Goal: Task Accomplishment & Management: Manage account settings

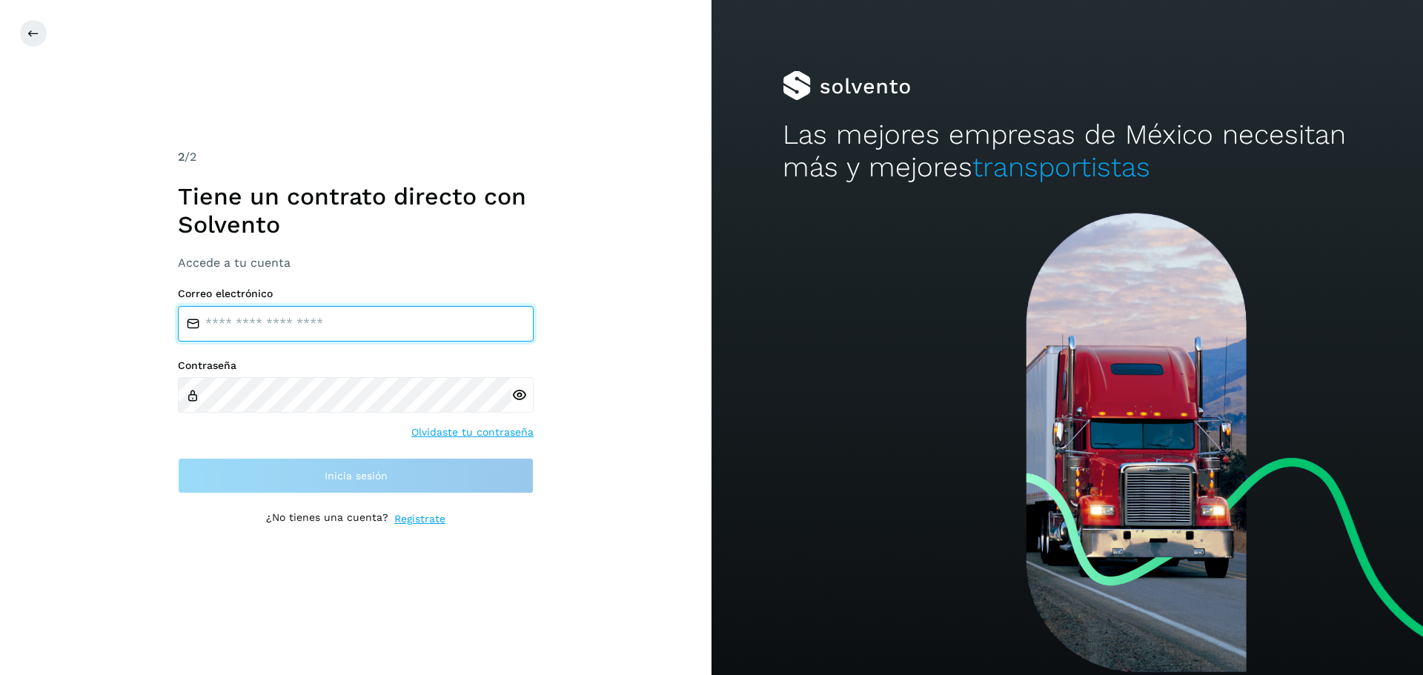
click at [303, 334] on input "email" at bounding box center [356, 324] width 356 height 36
type input "**********"
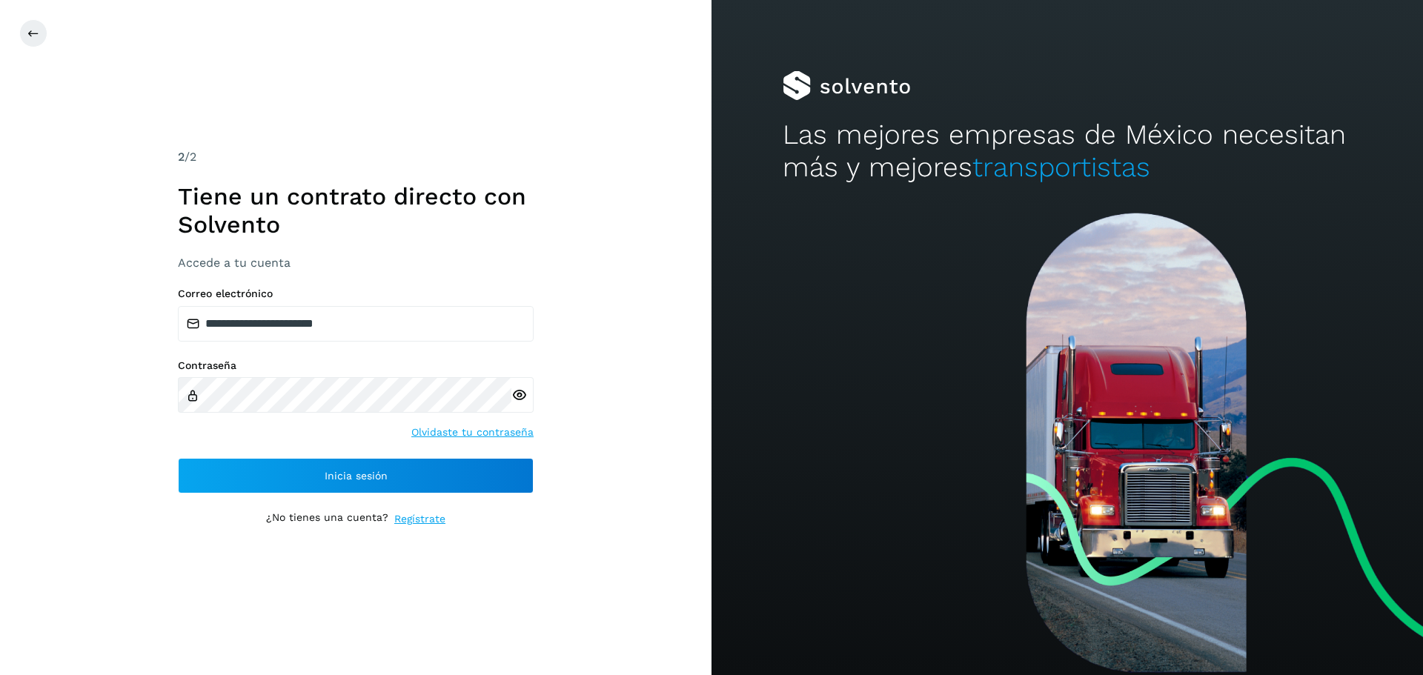
click at [522, 393] on icon at bounding box center [519, 396] width 16 height 16
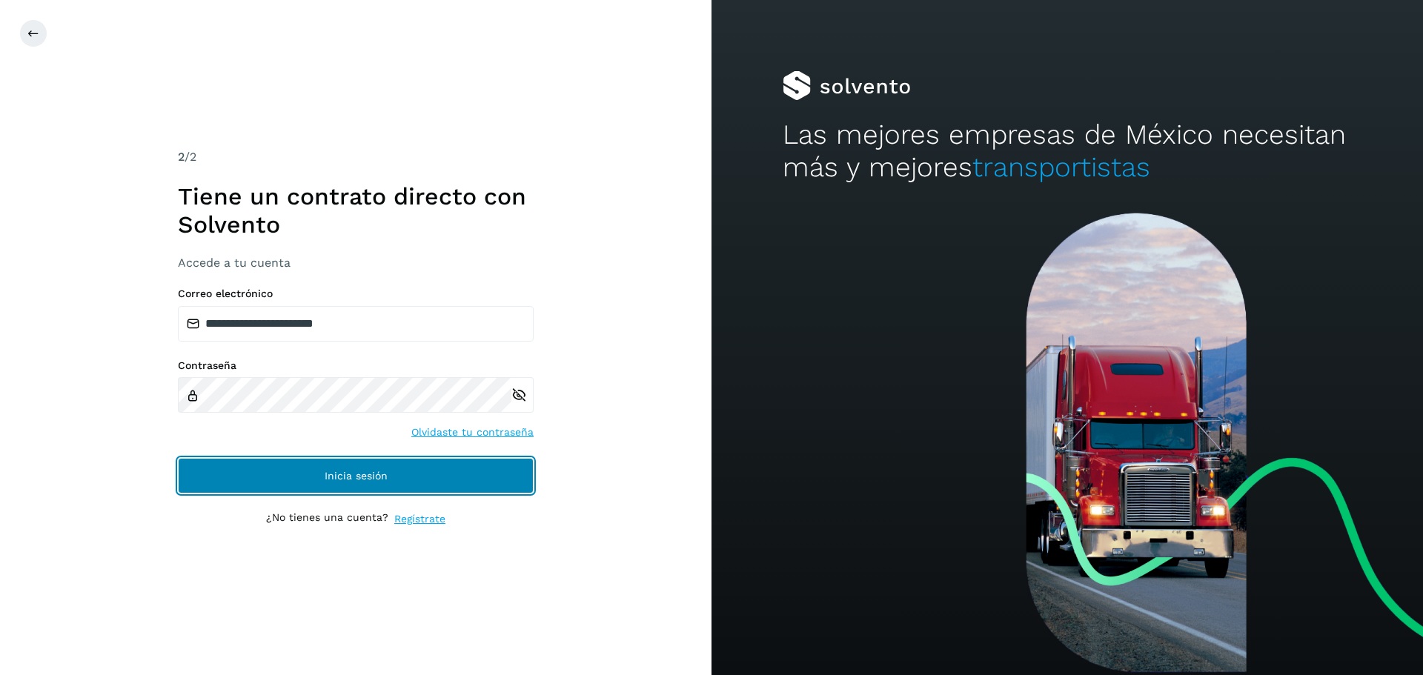
click at [331, 474] on span "Inicia sesión" at bounding box center [356, 476] width 63 height 10
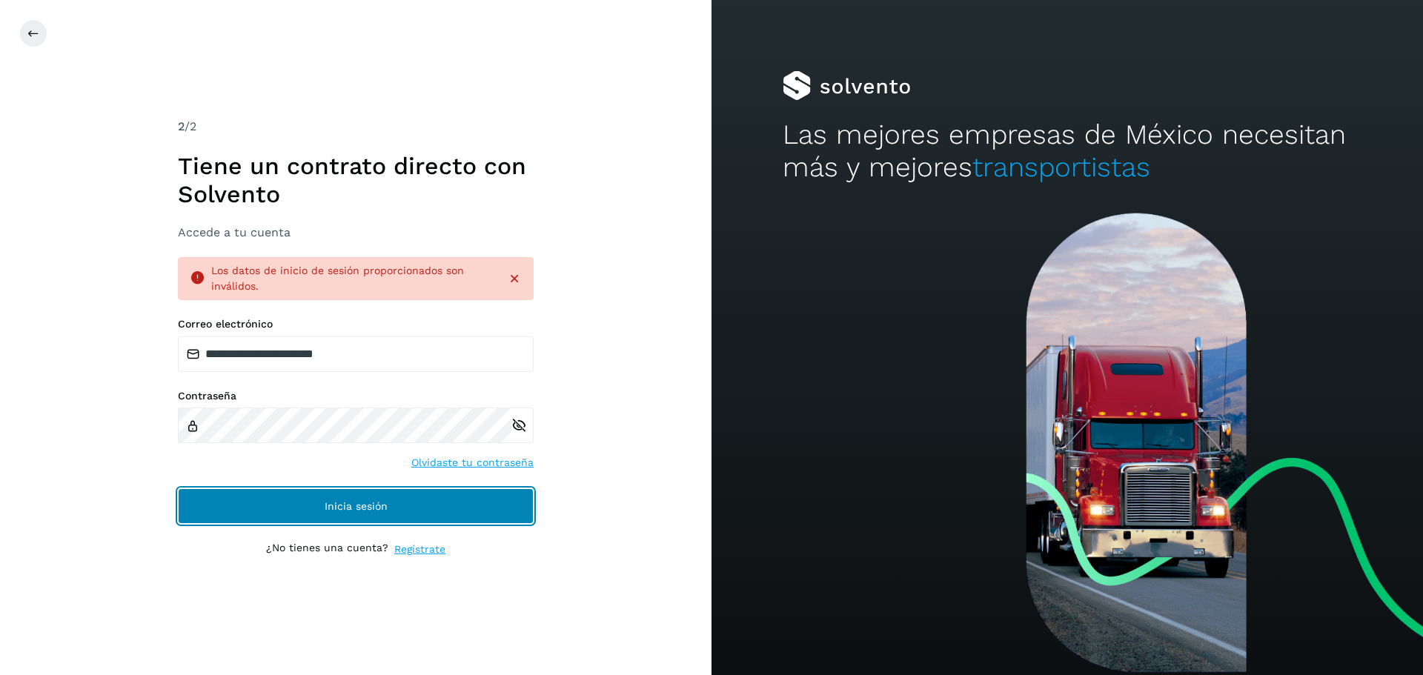
click at [360, 511] on span "Inicia sesión" at bounding box center [356, 506] width 63 height 10
click at [348, 506] on span "Inicia sesión" at bounding box center [356, 506] width 63 height 10
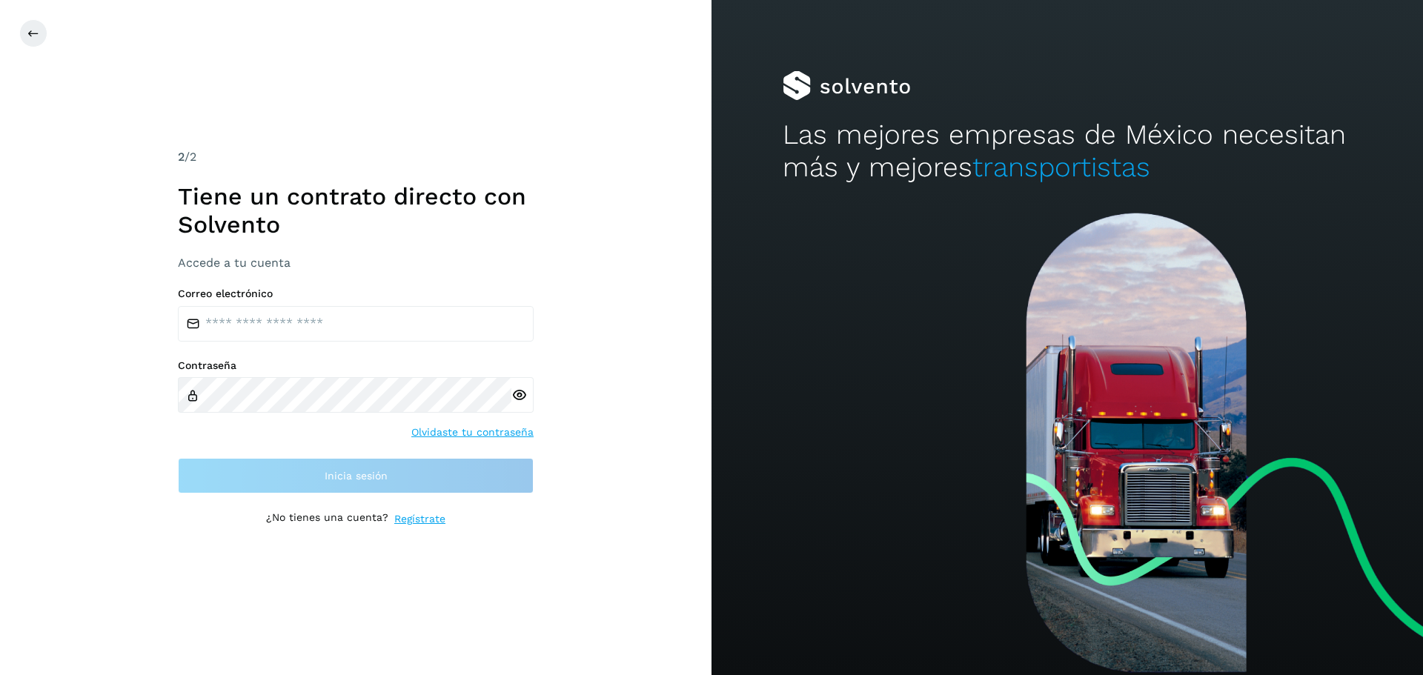
click at [335, 300] on div "Correo electrónico" at bounding box center [356, 315] width 356 height 54
click at [294, 336] on input "email" at bounding box center [356, 324] width 356 height 36
type input "**********"
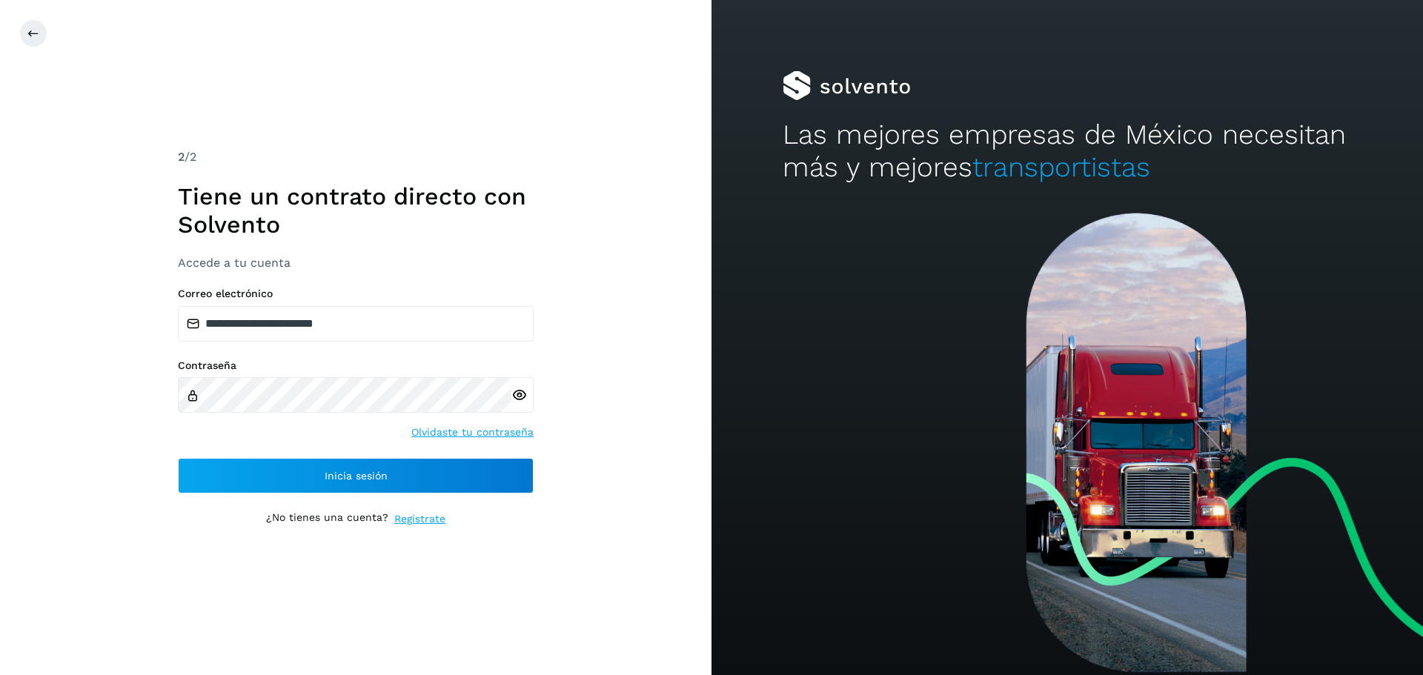
click at [520, 394] on icon at bounding box center [519, 396] width 16 height 16
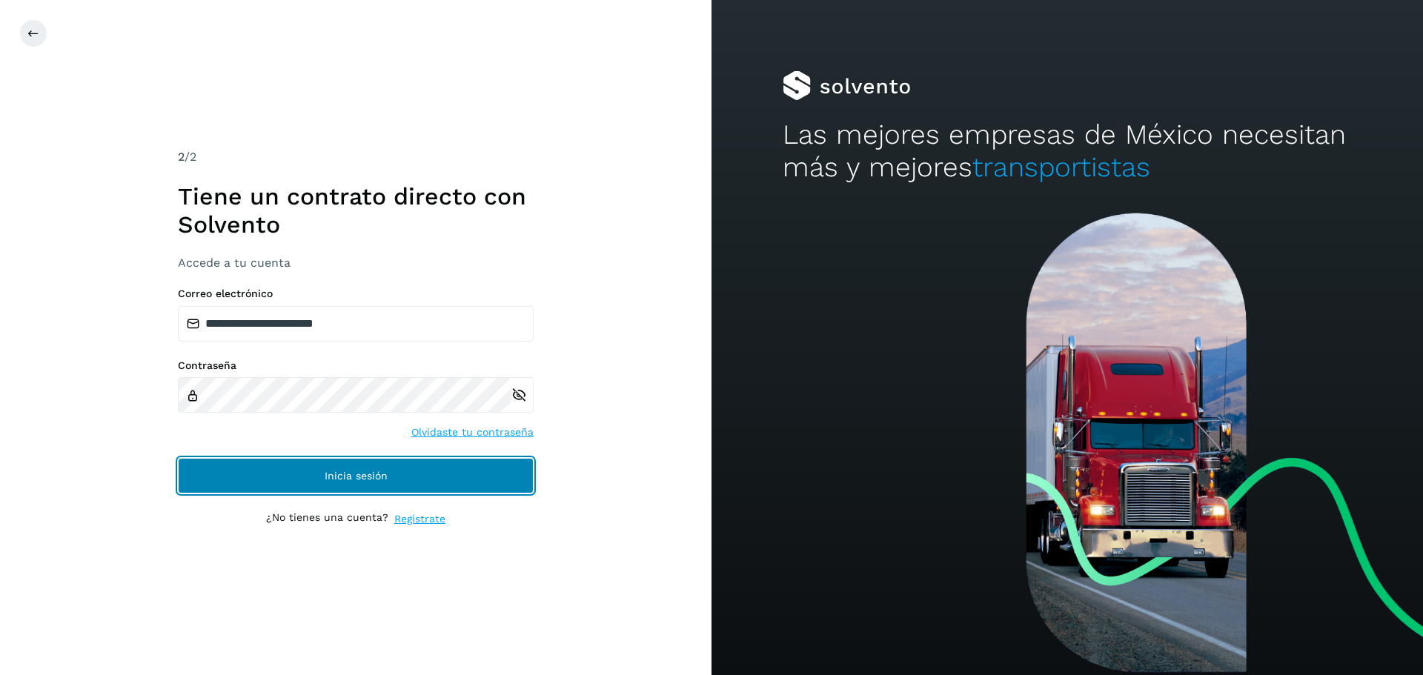
click at [332, 469] on button "Inicia sesión" at bounding box center [356, 476] width 356 height 36
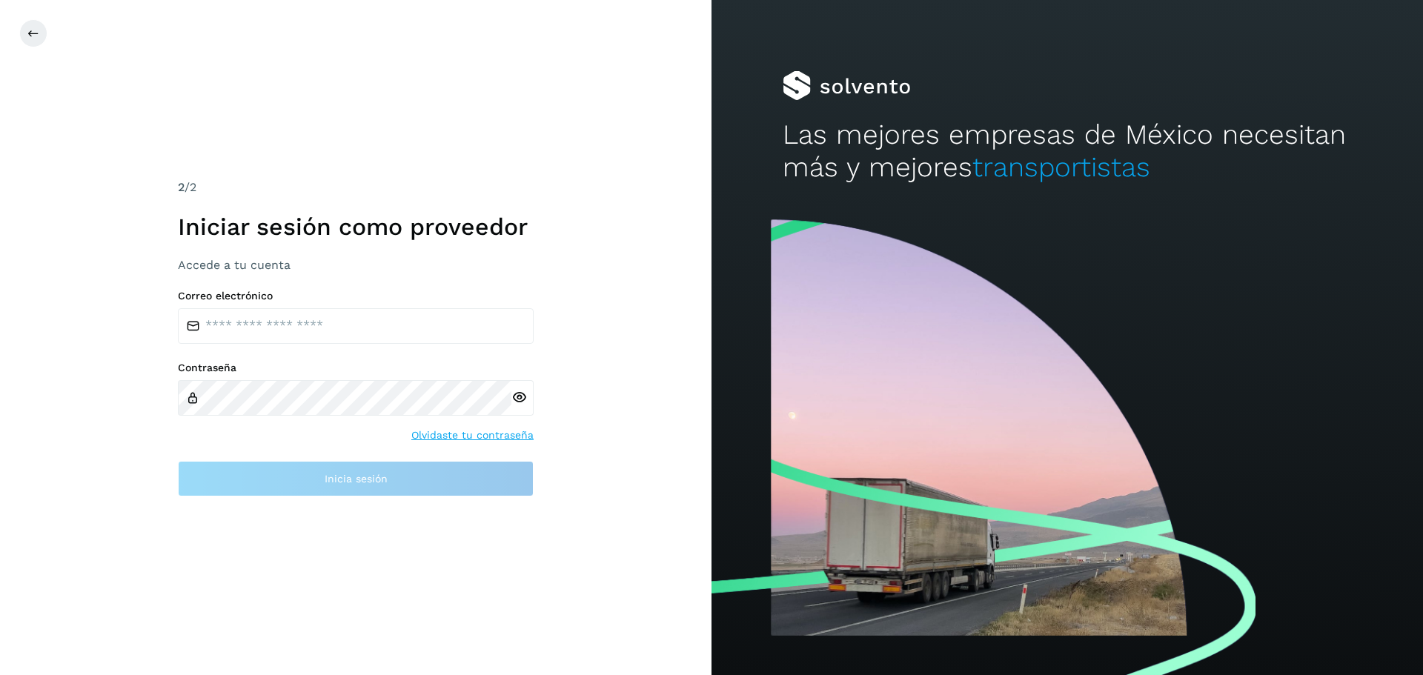
click at [247, 348] on div "Correo electrónico Contraseña Olvidaste tu contraseña Inicia sesión" at bounding box center [356, 393] width 356 height 207
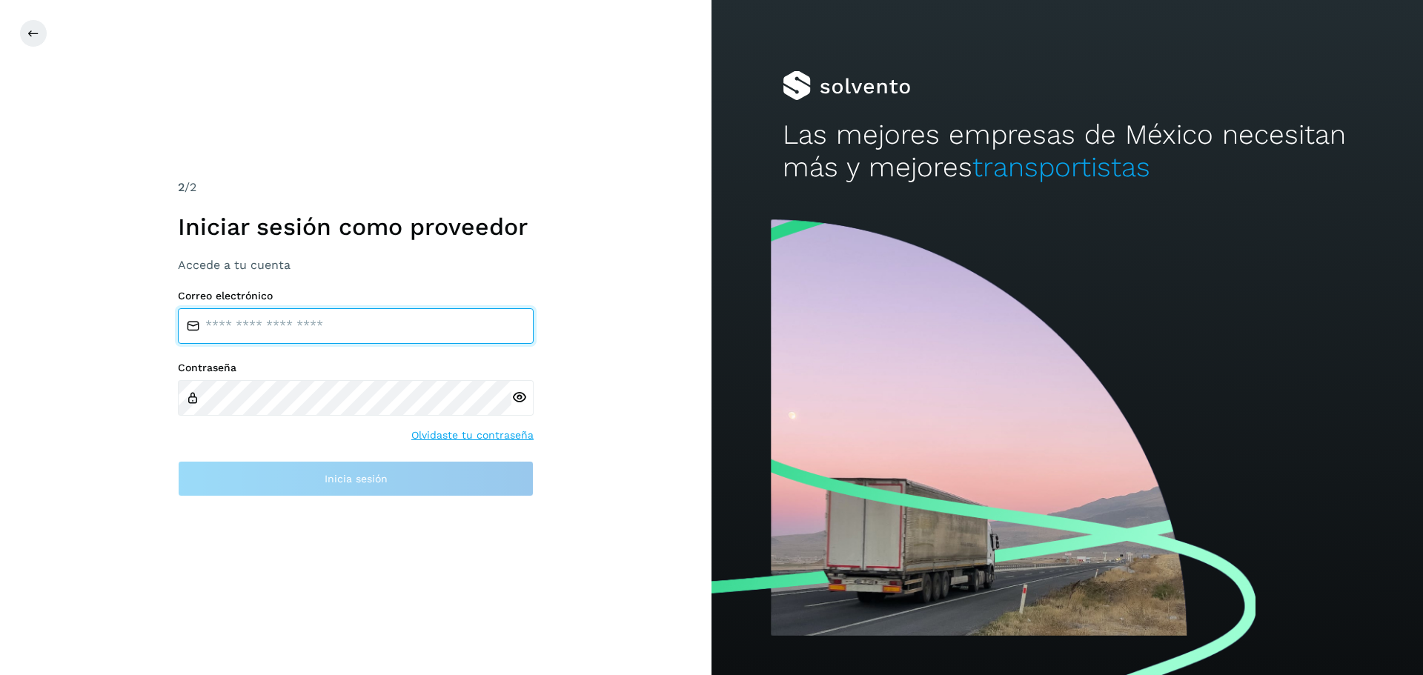
click at [256, 334] on input "email" at bounding box center [356, 326] width 356 height 36
type input "**********"
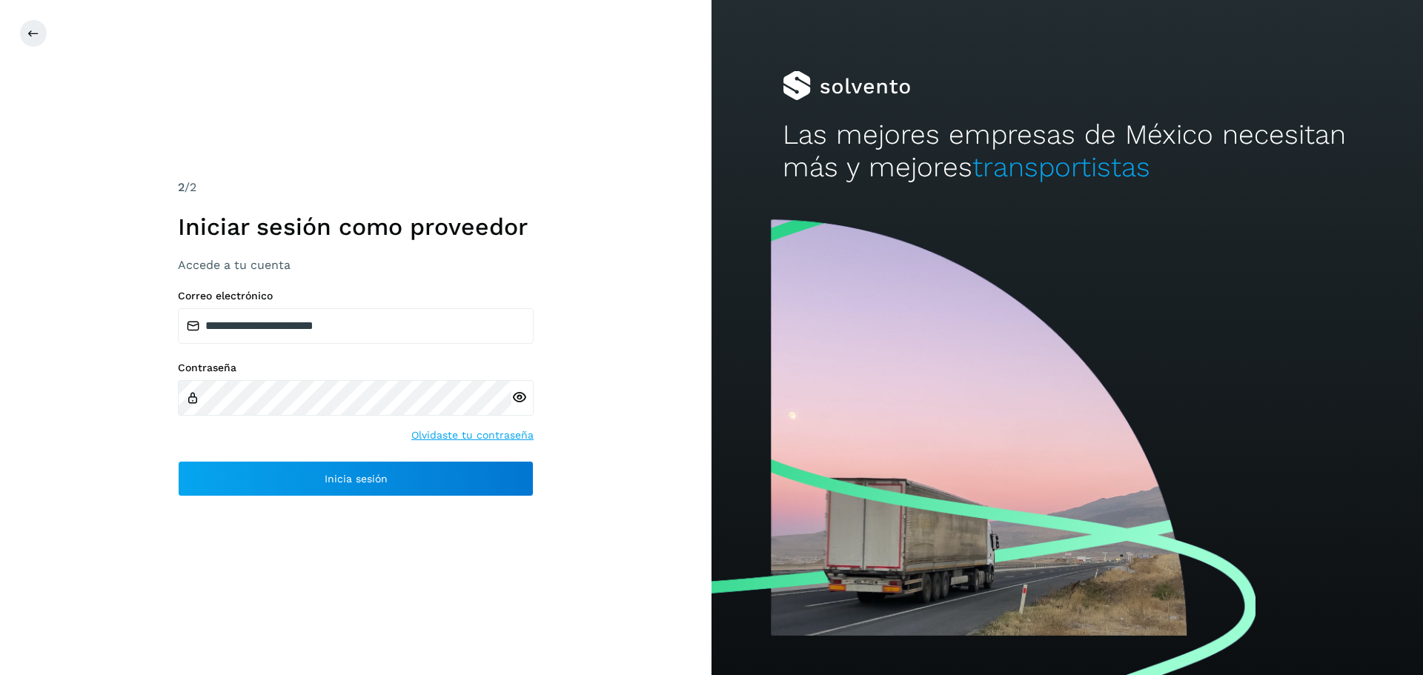
click at [520, 394] on icon at bounding box center [519, 398] width 16 height 16
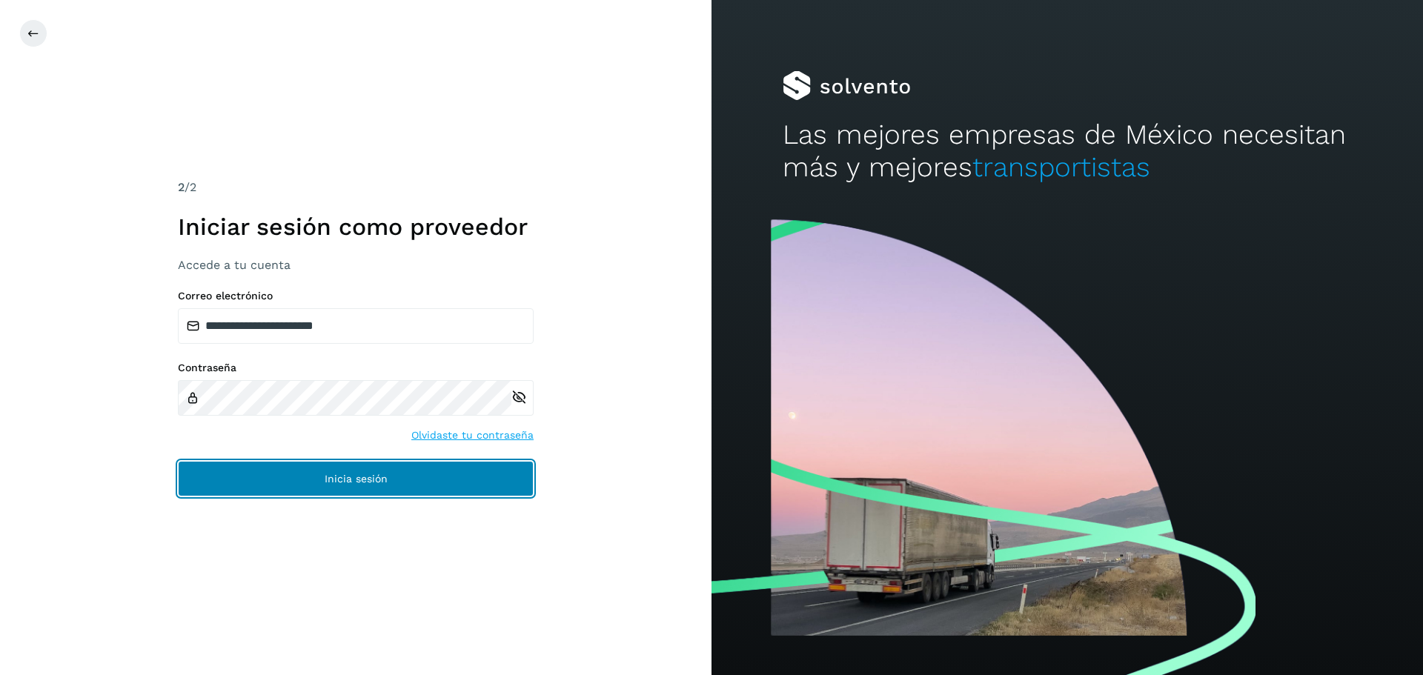
click at [340, 482] on span "Inicia sesión" at bounding box center [356, 479] width 63 height 10
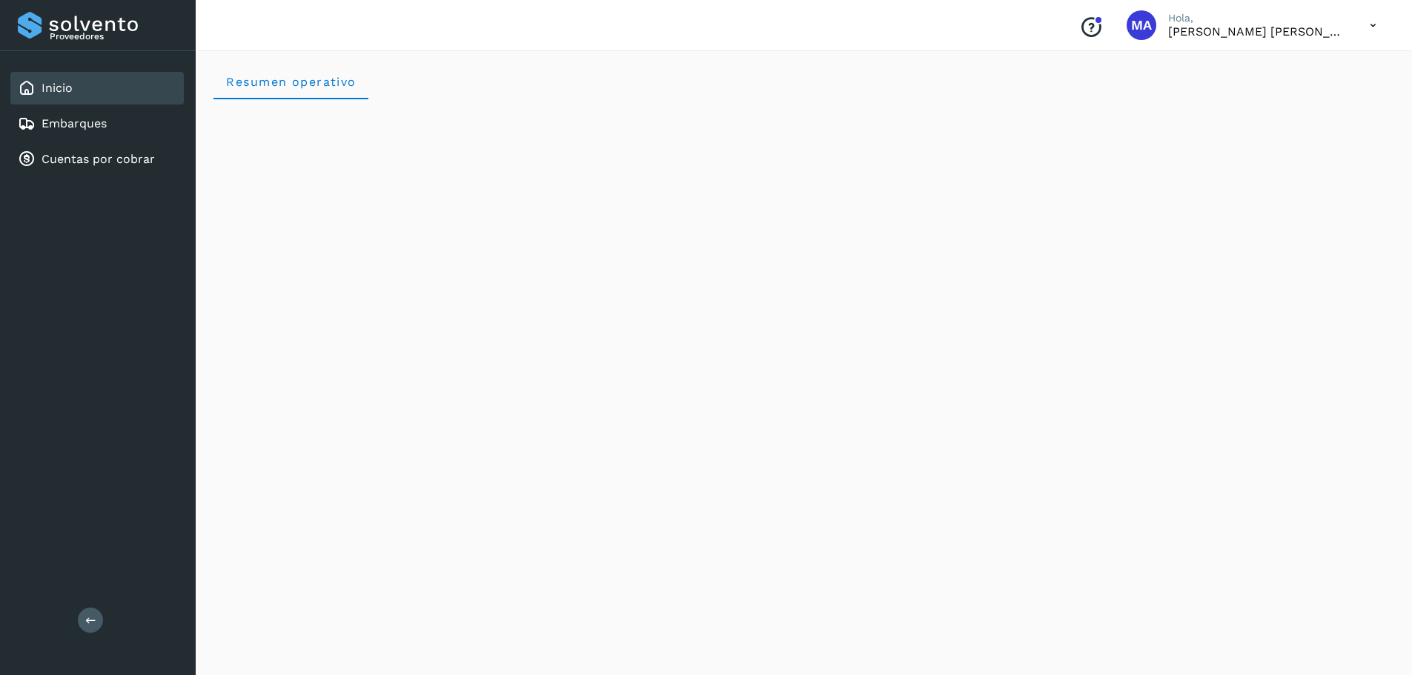
click at [62, 100] on div "Inicio" at bounding box center [96, 88] width 173 height 33
click at [81, 119] on link "Embarques" at bounding box center [74, 123] width 65 height 14
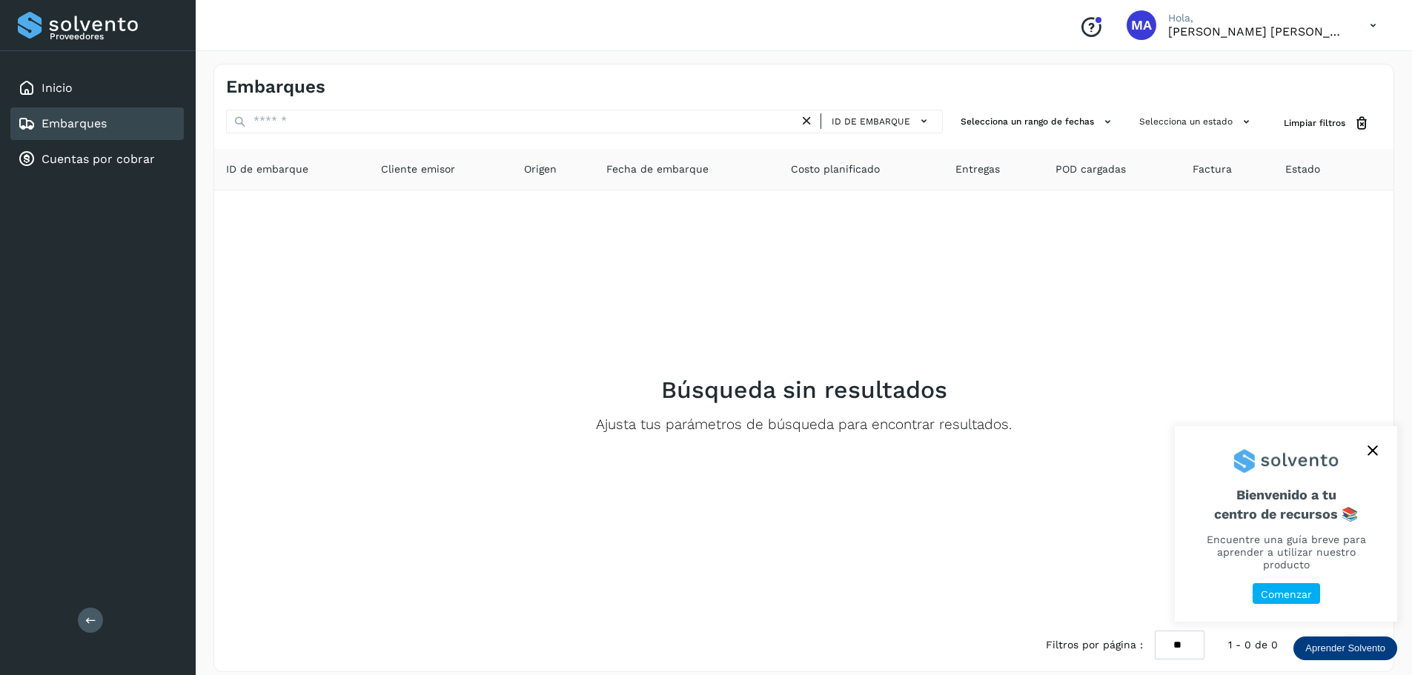
click at [1376, 456] on icon "close," at bounding box center [1372, 450] width 10 height 10
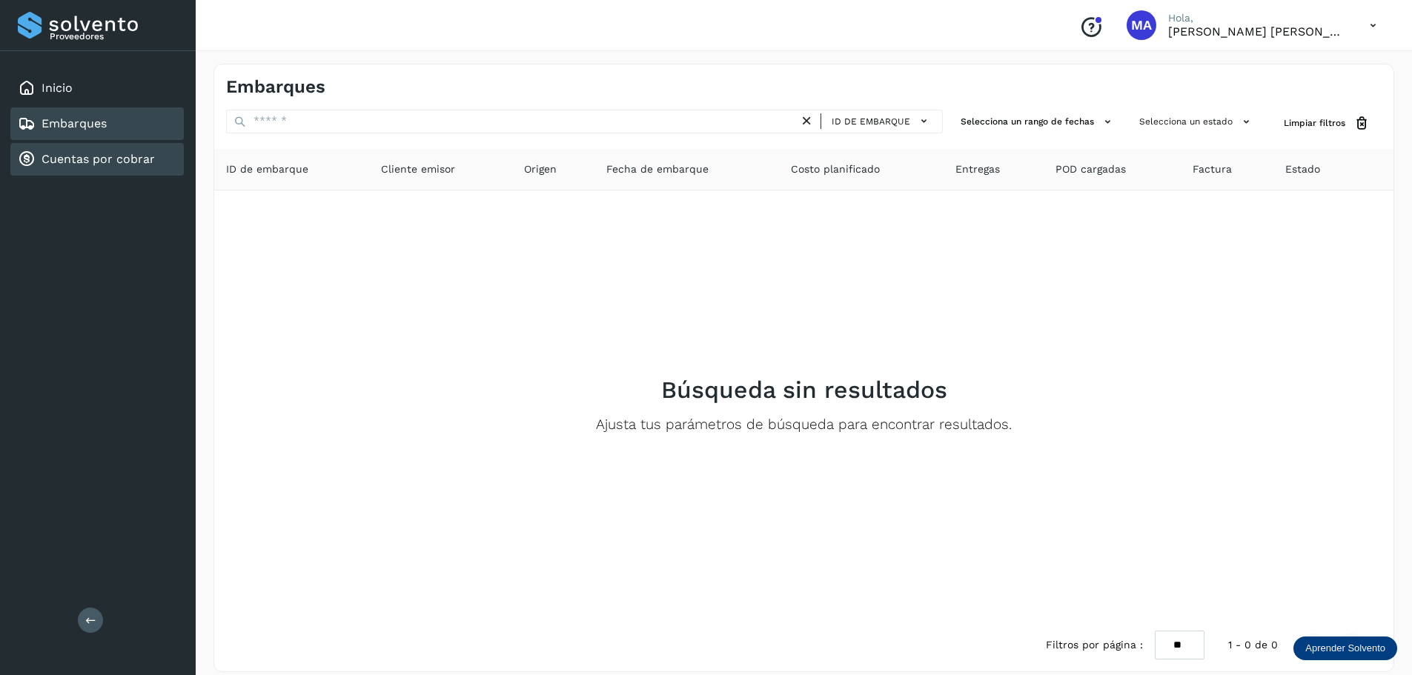
click at [99, 150] on div "Cuentas por cobrar" at bounding box center [86, 159] width 137 height 18
